Goal: Task Accomplishment & Management: Use online tool/utility

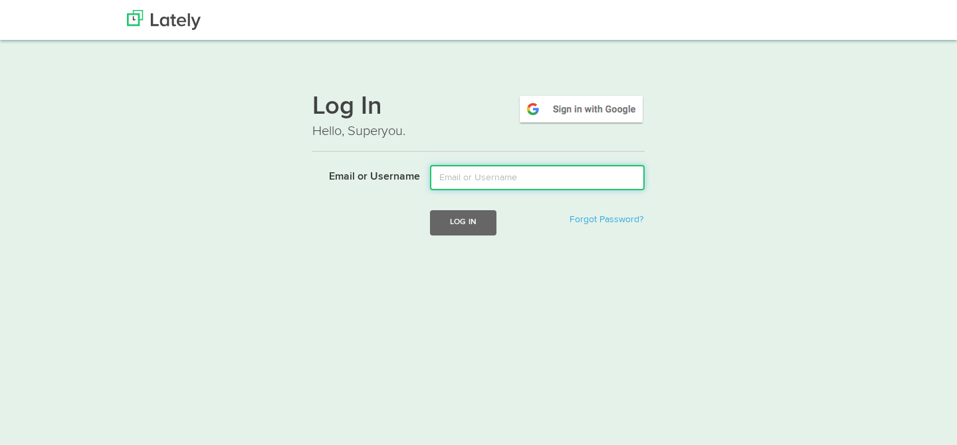
click at [476, 187] on input "Email or Username" at bounding box center [537, 177] width 215 height 25
type input "[PERSON_NAME][EMAIL_ADDRESS][DOMAIN_NAME]"
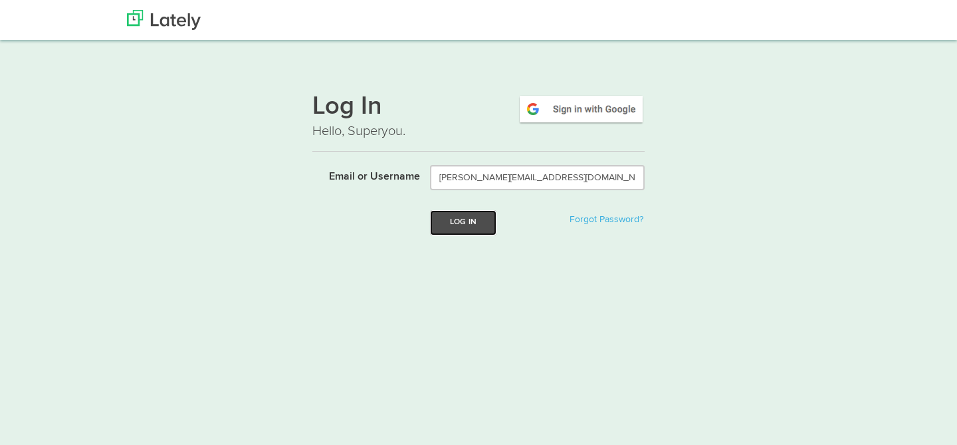
click at [459, 227] on button "Log In" at bounding box center [463, 222] width 66 height 25
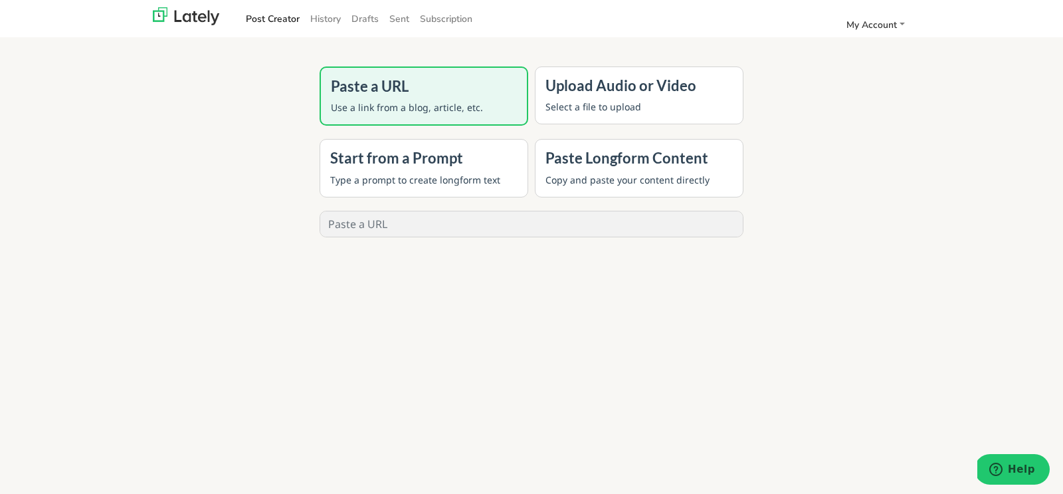
click at [619, 98] on div "Upload Audio or Video Select a file to upload" at bounding box center [639, 95] width 209 height 58
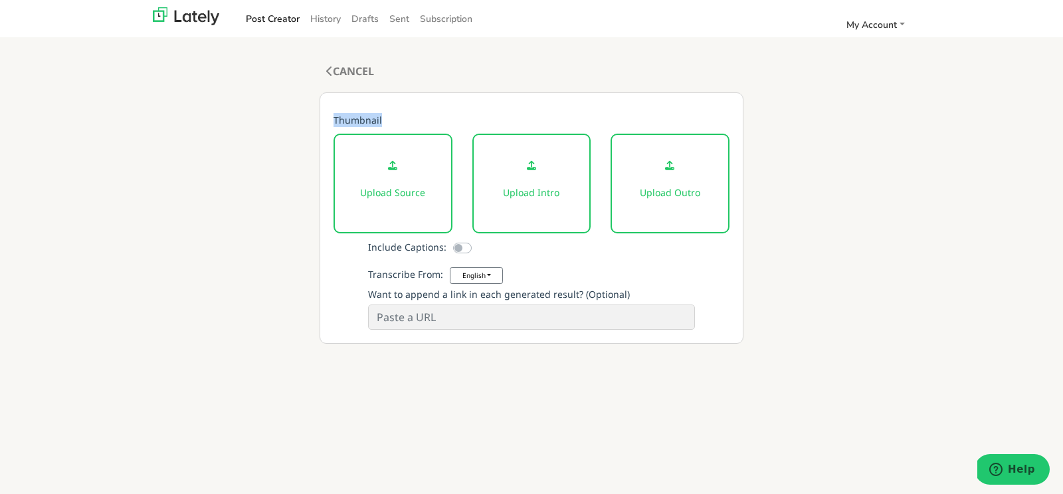
click at [619, 98] on div "Thumbnail Upload Source Upload Intro Upload Outro Include Captions: Transcribe …" at bounding box center [532, 217] width 424 height 251
click at [393, 183] on div "Upload Source" at bounding box center [393, 184] width 119 height 100
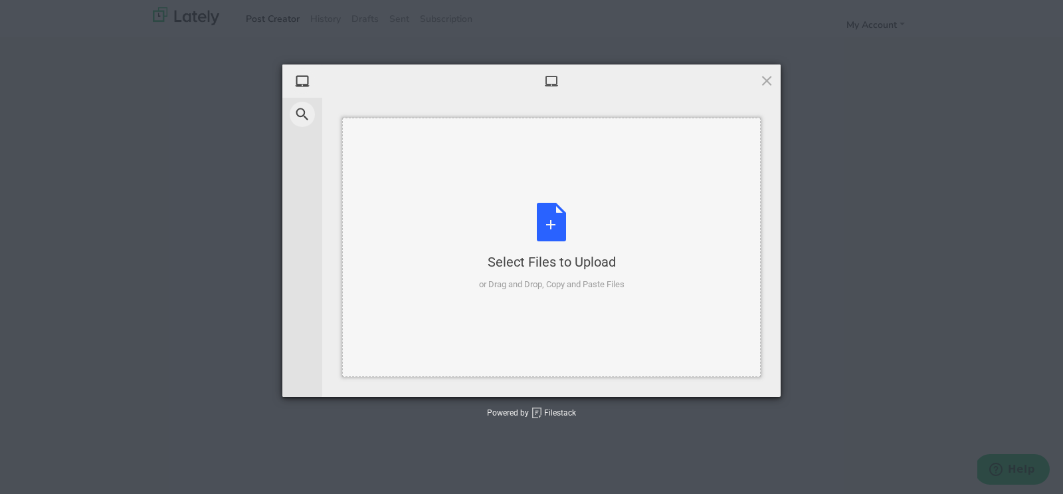
click at [393, 185] on div "Select Files to Upload or Drag and Drop, Copy and Paste Files" at bounding box center [551, 247] width 419 height 259
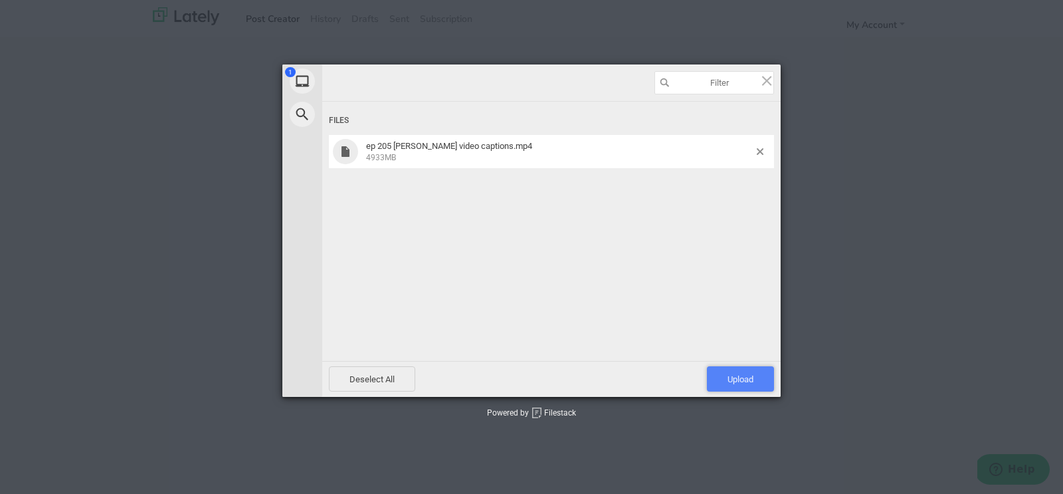
click at [738, 381] on span "Upload 1" at bounding box center [741, 379] width 26 height 10
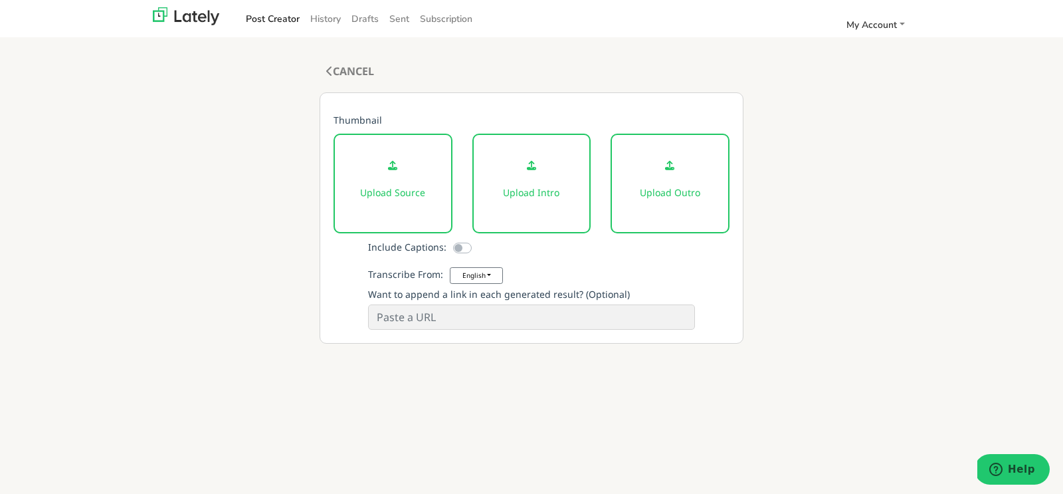
click at [393, 178] on div "Upload Source" at bounding box center [393, 184] width 119 height 100
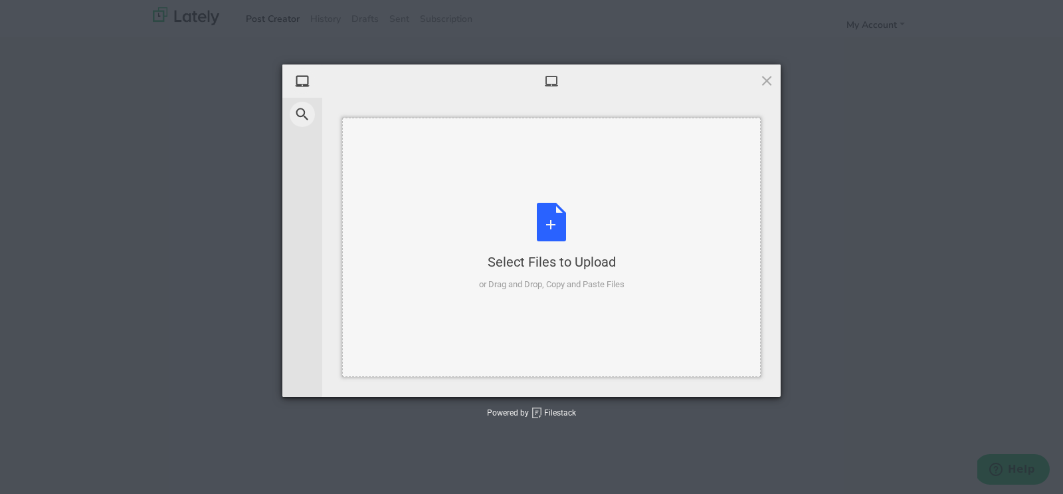
click at [556, 218] on div "Select Files to Upload or Drag and Drop, Copy and Paste Files" at bounding box center [552, 247] width 146 height 88
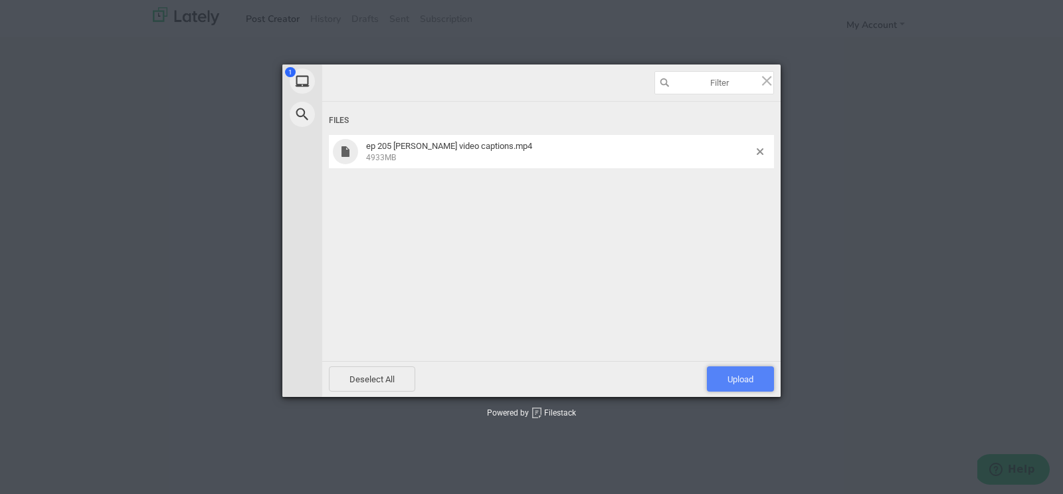
click at [751, 385] on span "Upload 1" at bounding box center [740, 378] width 67 height 25
